Goal: Communication & Community: Answer question/provide support

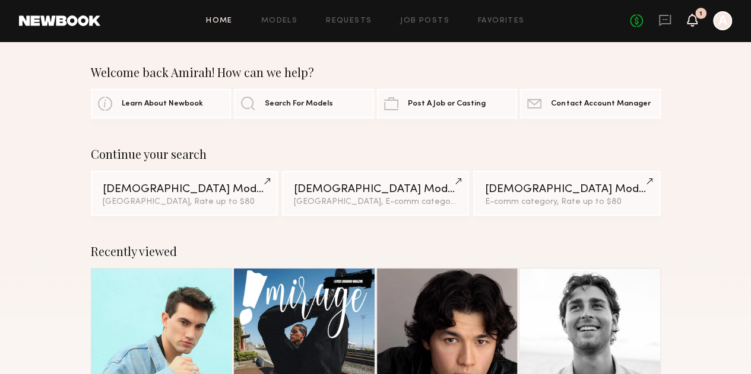
click at [687, 17] on icon at bounding box center [691, 20] width 11 height 13
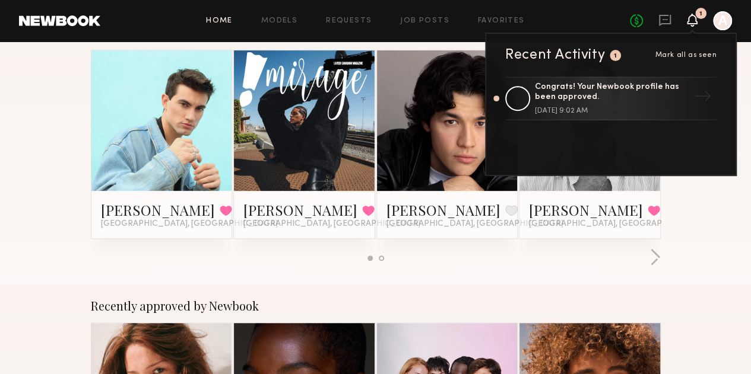
scroll to position [218, 0]
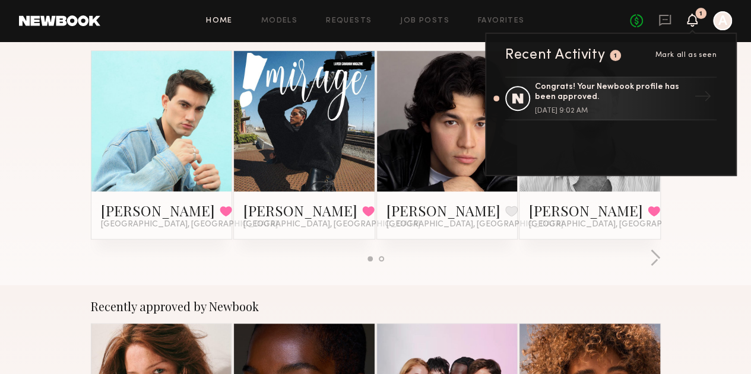
click at [449, 285] on div "Recently viewed [PERSON_NAME] Favorited [GEOGRAPHIC_DATA], [GEOGRAPHIC_DATA] [P…" at bounding box center [375, 148] width 751 height 273
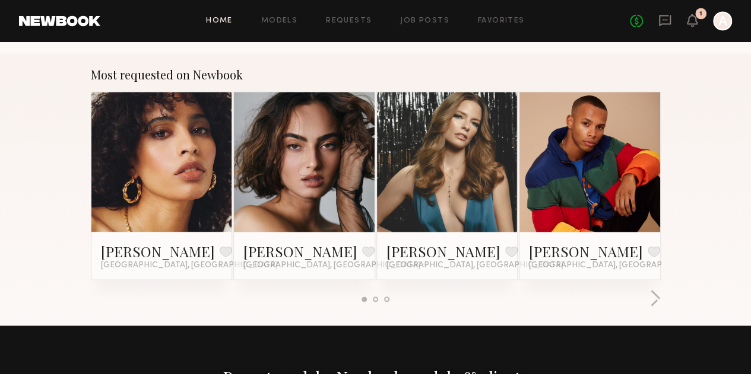
scroll to position [758, 0]
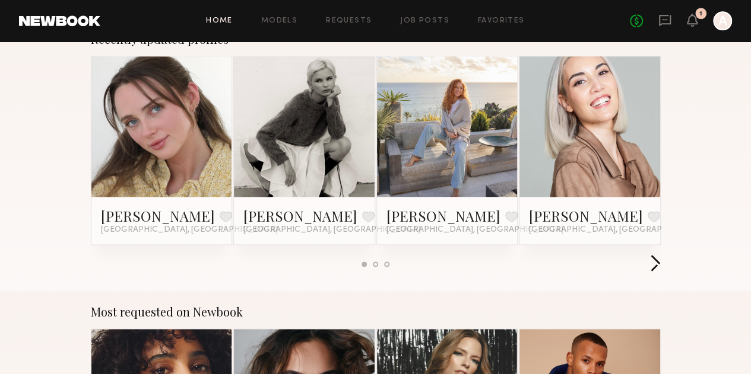
click at [660, 255] on button "button" at bounding box center [654, 265] width 11 height 20
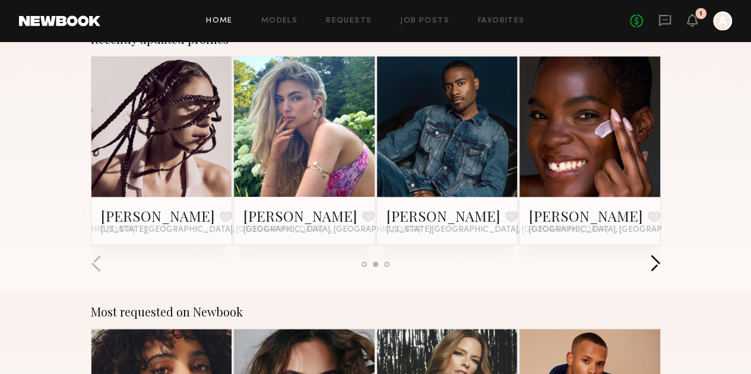
click at [660, 255] on button "button" at bounding box center [654, 265] width 11 height 20
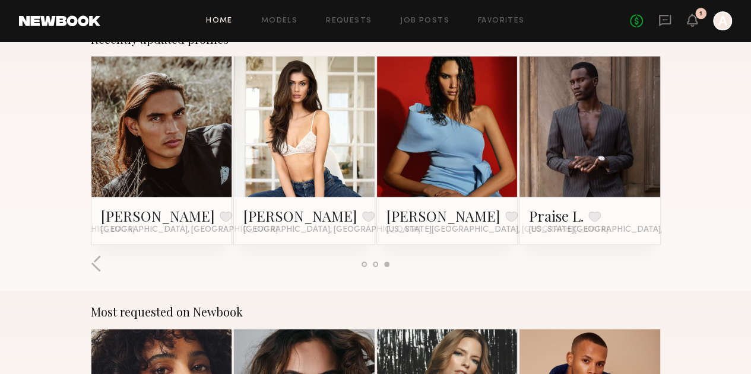
click at [696, 163] on div "Recently updated profiles [PERSON_NAME] Favorite [GEOGRAPHIC_DATA], [GEOGRAPHIC…" at bounding box center [375, 154] width 751 height 273
click at [661, 26] on icon at bounding box center [664, 20] width 13 height 13
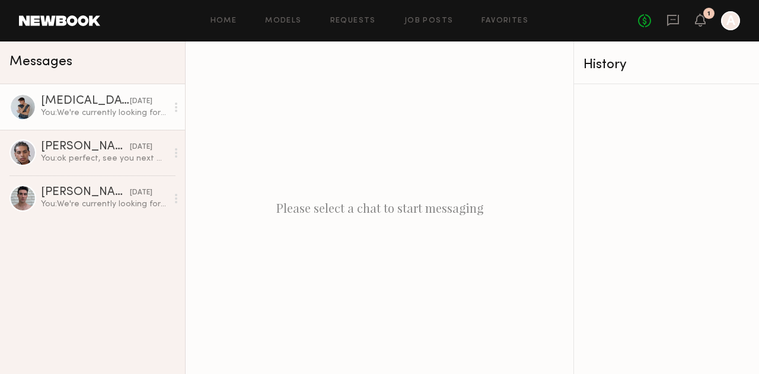
click at [81, 113] on div "You: We're currently looking for [DEMOGRAPHIC_DATA] models for our apparel shoo…" at bounding box center [104, 112] width 126 height 11
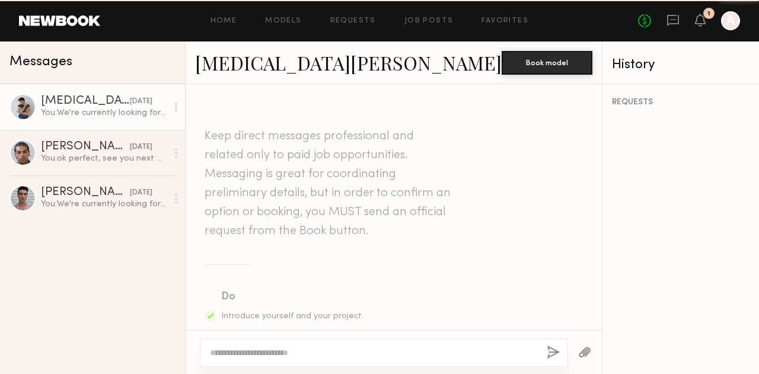
scroll to position [497, 0]
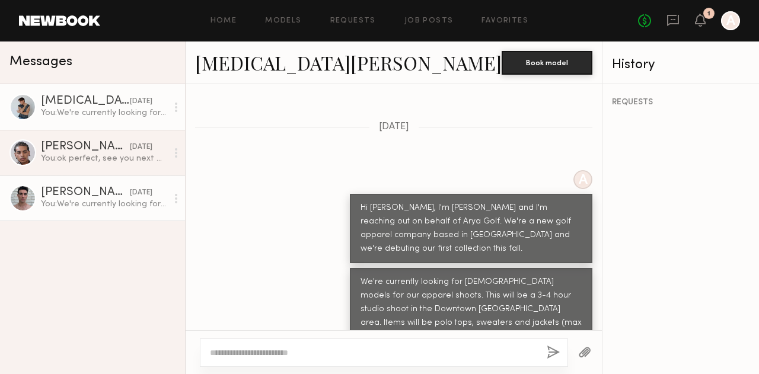
click at [65, 202] on div "You: We're currently looking for [DEMOGRAPHIC_DATA] models for our apparel shoo…" at bounding box center [104, 204] width 126 height 11
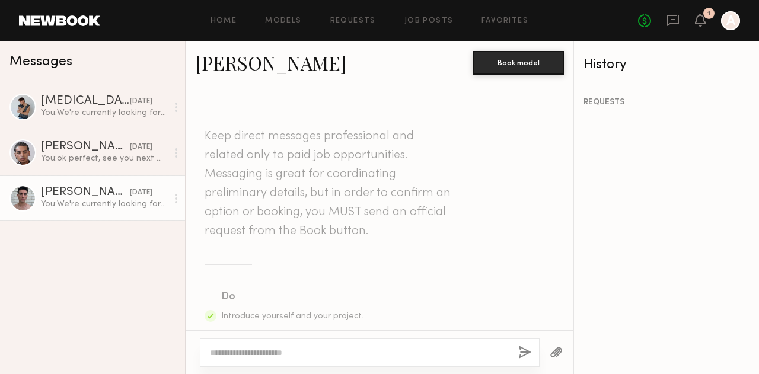
scroll to position [497, 0]
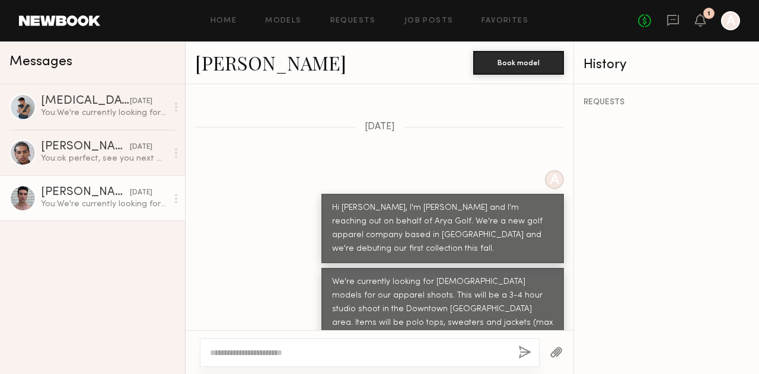
click at [344, 357] on textarea at bounding box center [359, 353] width 299 height 12
type textarea "*"
